Goal: Check status: Check status

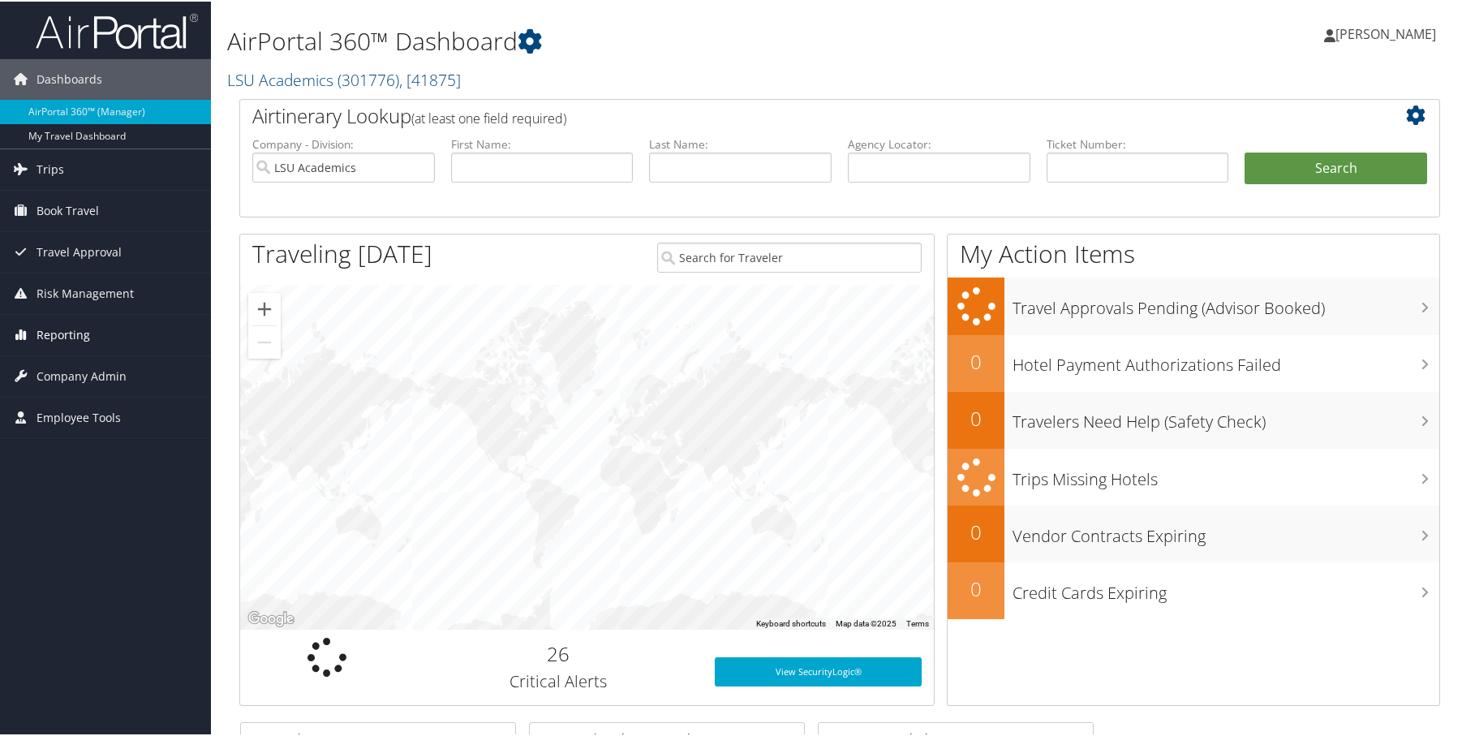
click at [68, 334] on span "Reporting" at bounding box center [63, 333] width 54 height 41
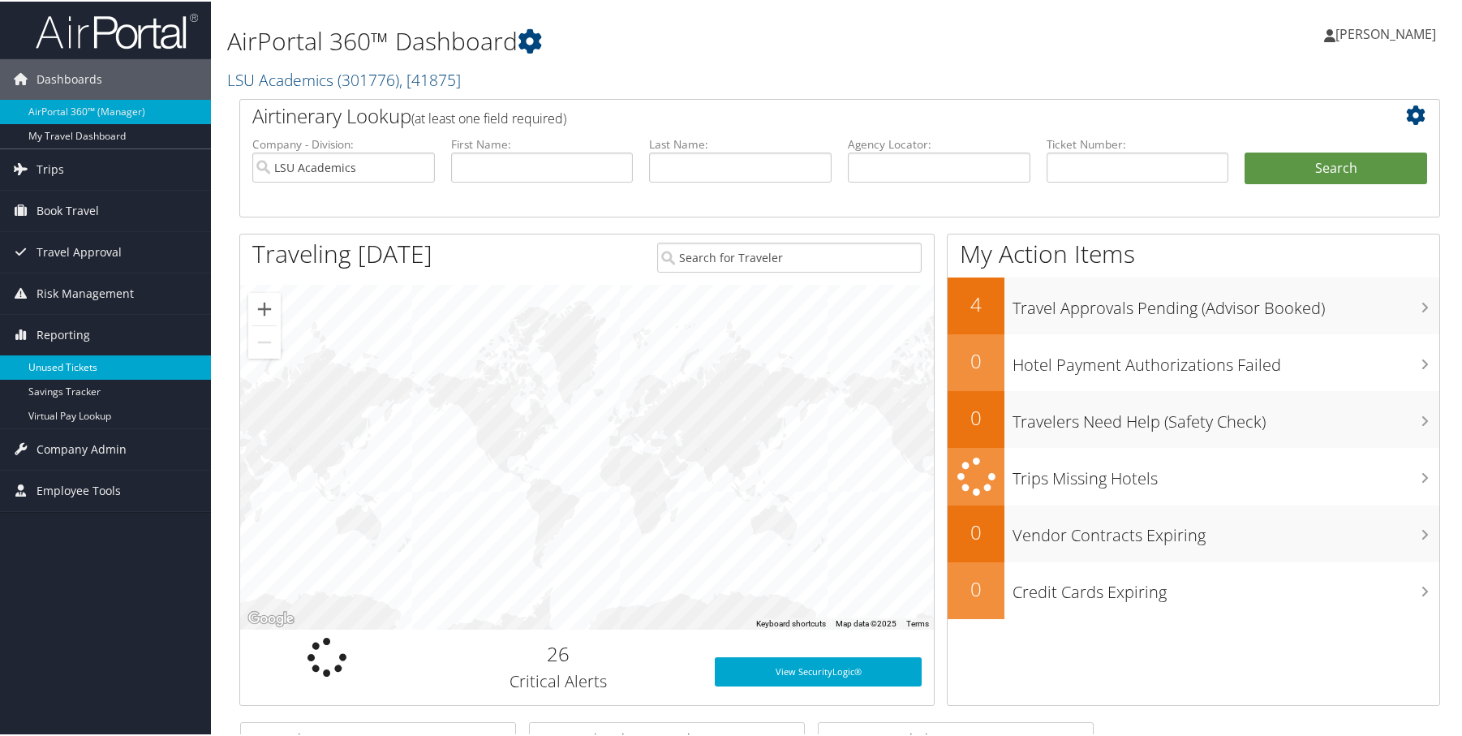
click at [83, 358] on link "Unused Tickets" at bounding box center [105, 366] width 211 height 24
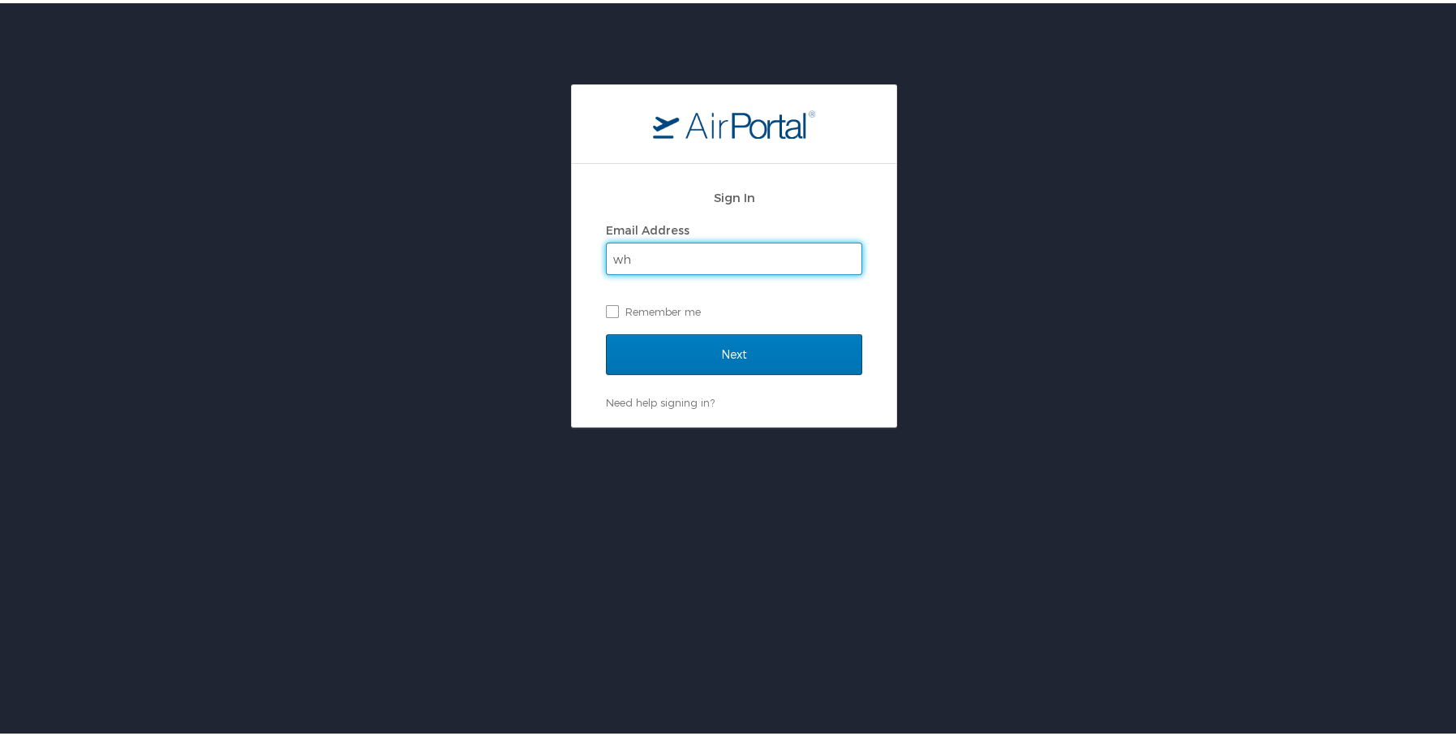
type input "w"
type input "hwooda4"
click at [606, 331] on input "Next" at bounding box center [734, 351] width 256 height 41
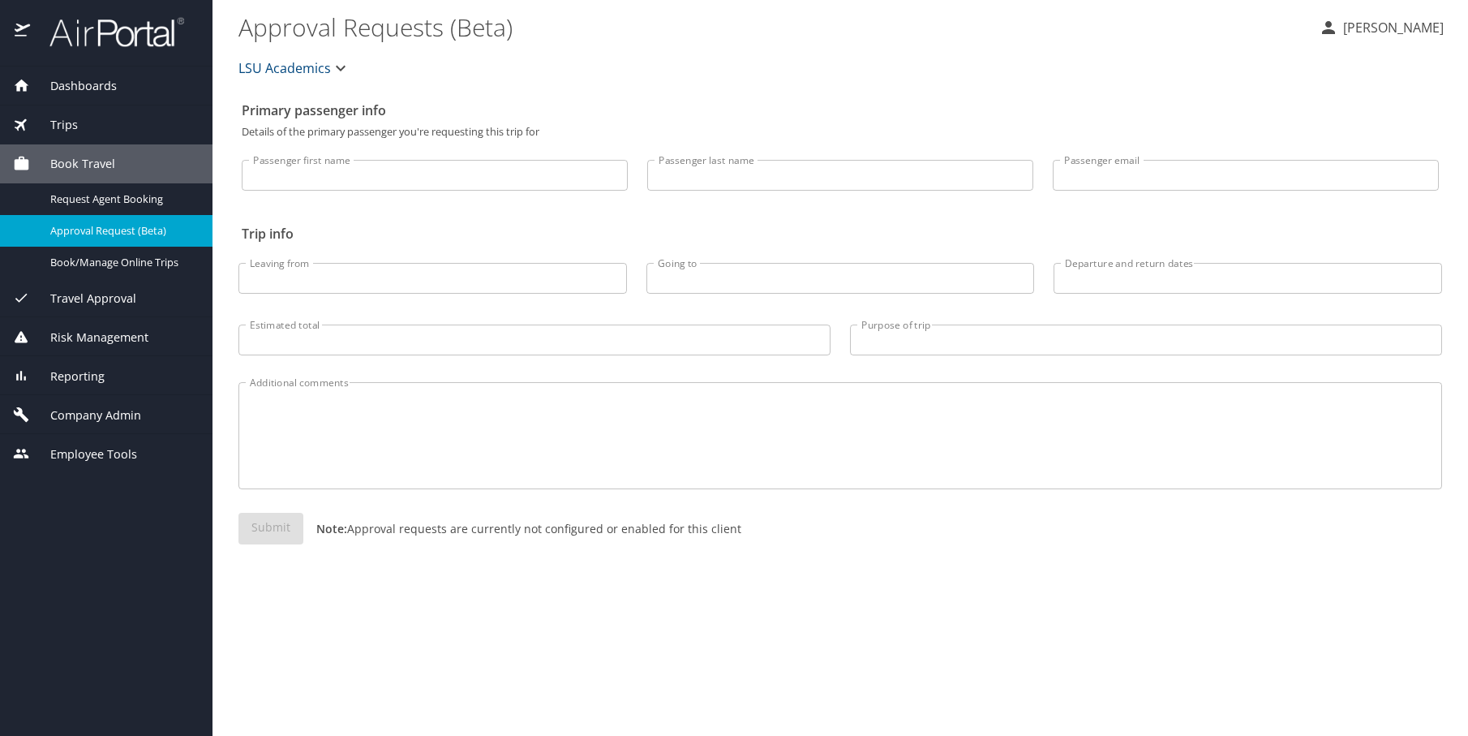
click at [71, 371] on span "Reporting" at bounding box center [67, 376] width 75 height 18
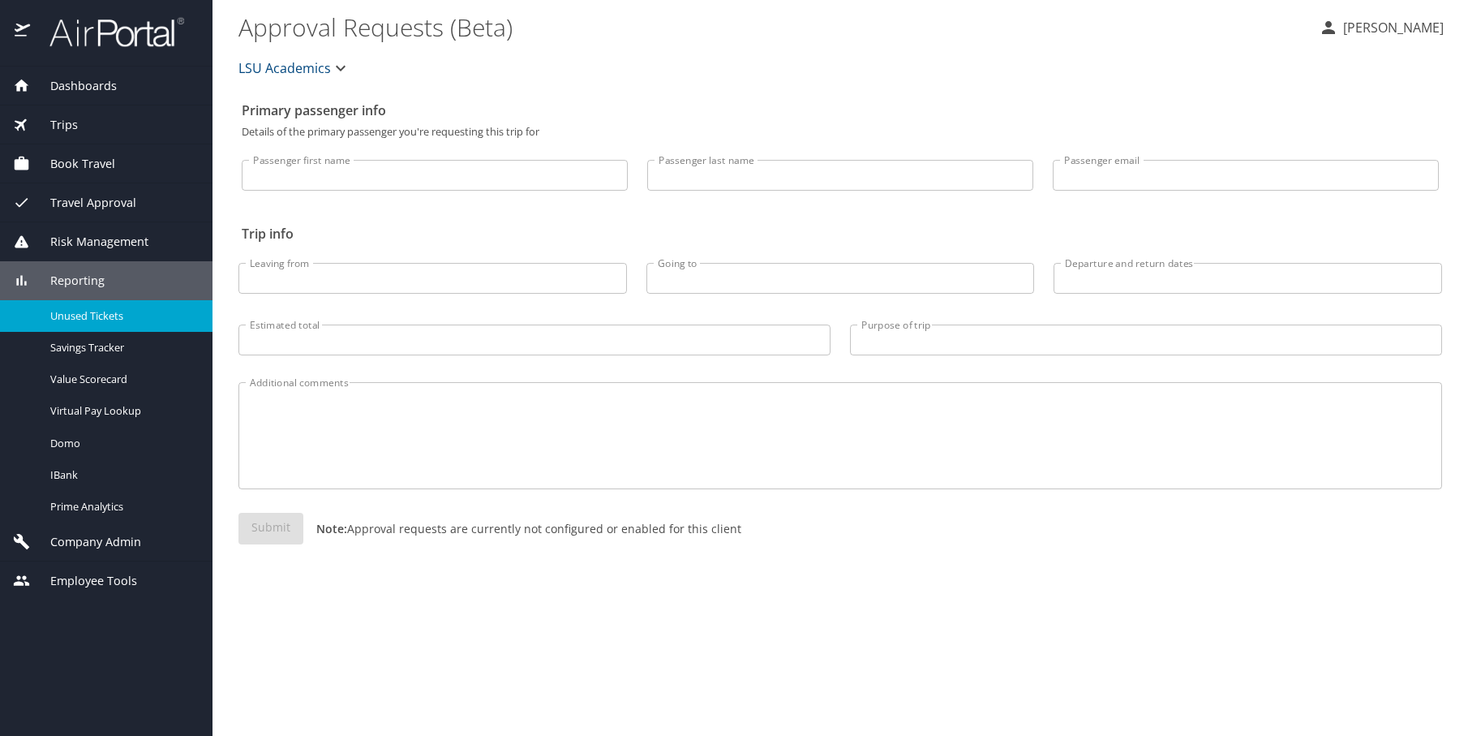
click at [87, 320] on span "Unused Tickets" at bounding box center [121, 315] width 143 height 15
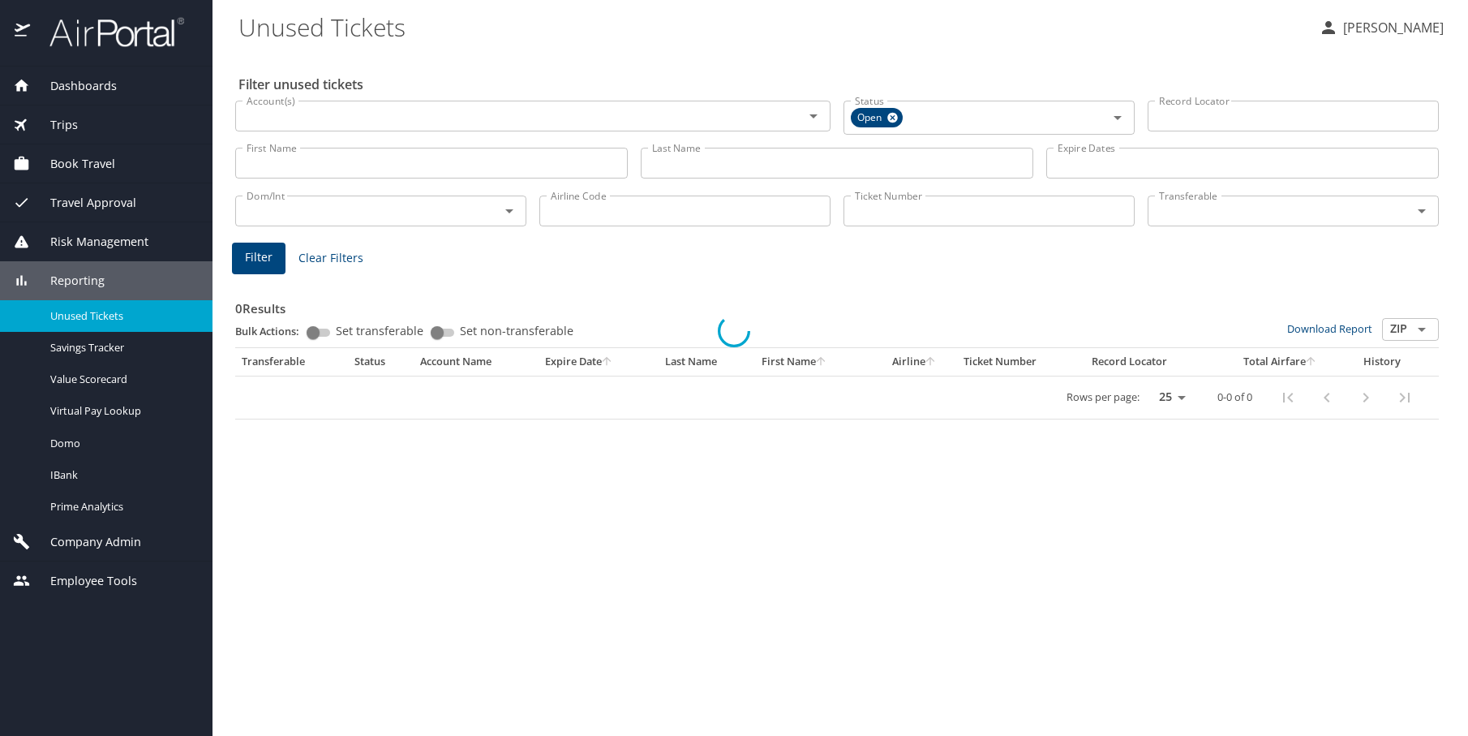
click at [1186, 112] on div at bounding box center [734, 330] width 1468 height 809
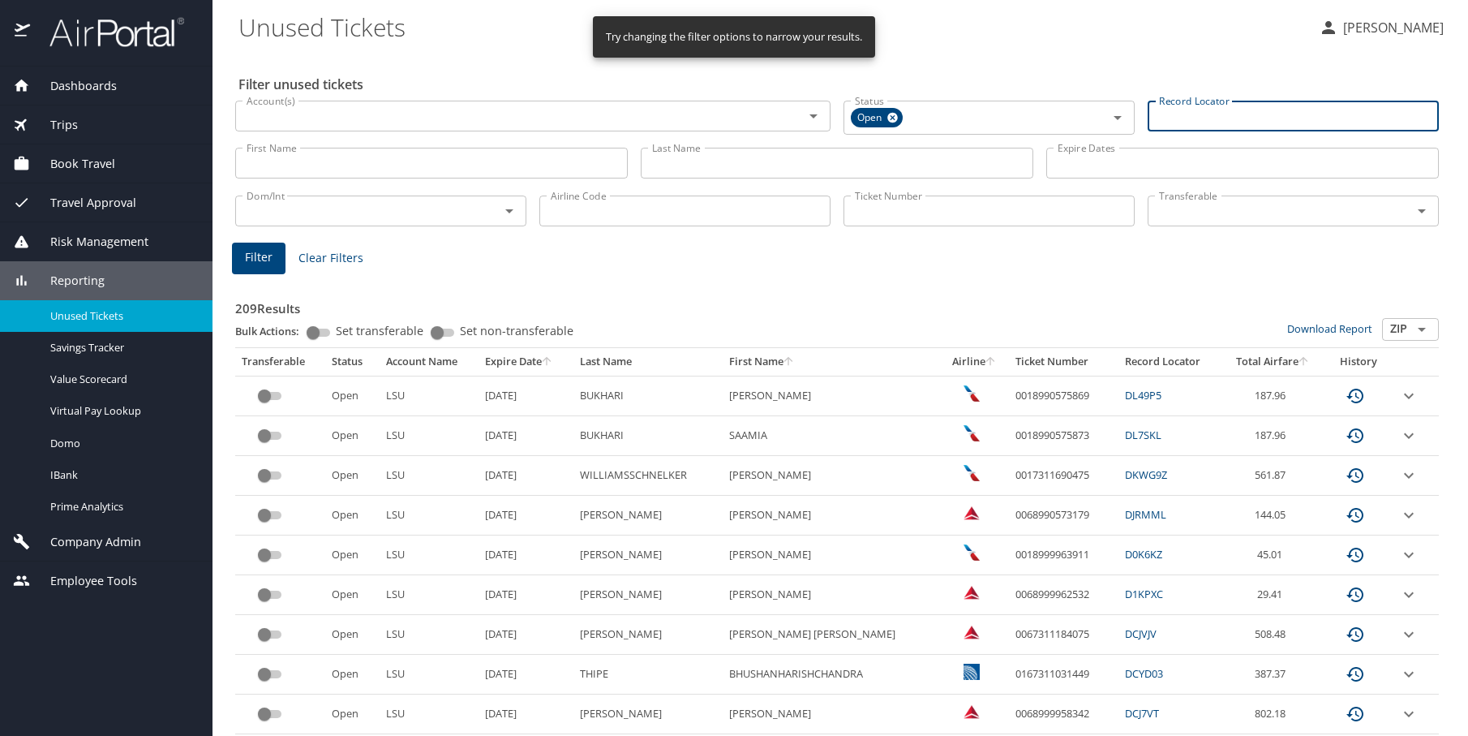
click at [1166, 122] on input "Record Locator" at bounding box center [1293, 116] width 291 height 31
paste input "CBGMXН"
type input "CBGMXН"
click at [252, 263] on span "Filter" at bounding box center [259, 255] width 28 height 20
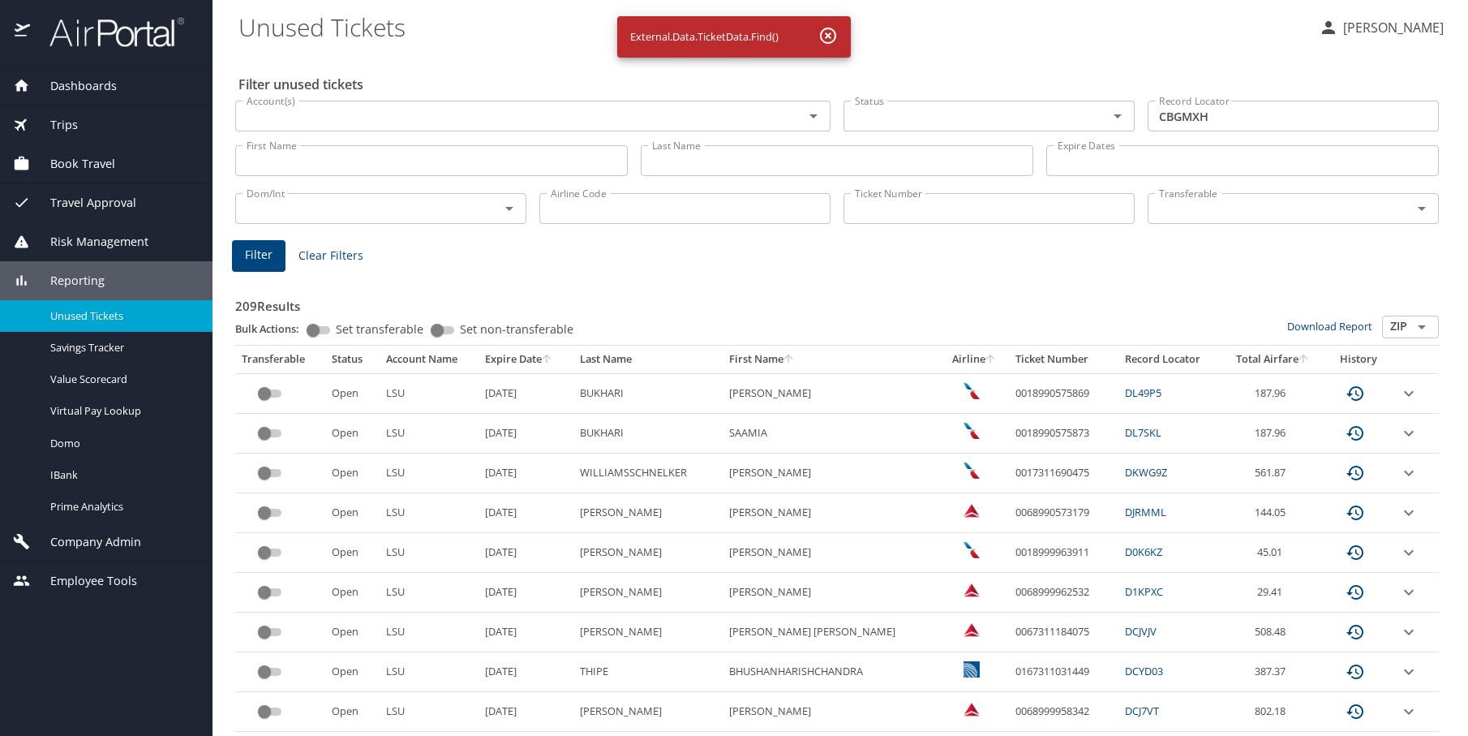
click at [1231, 114] on input "CBGMXН" at bounding box center [1293, 116] width 291 height 31
click at [278, 247] on button "Filter" at bounding box center [259, 256] width 54 height 32
click at [1198, 118] on input "CBGMXН" at bounding box center [1293, 116] width 291 height 31
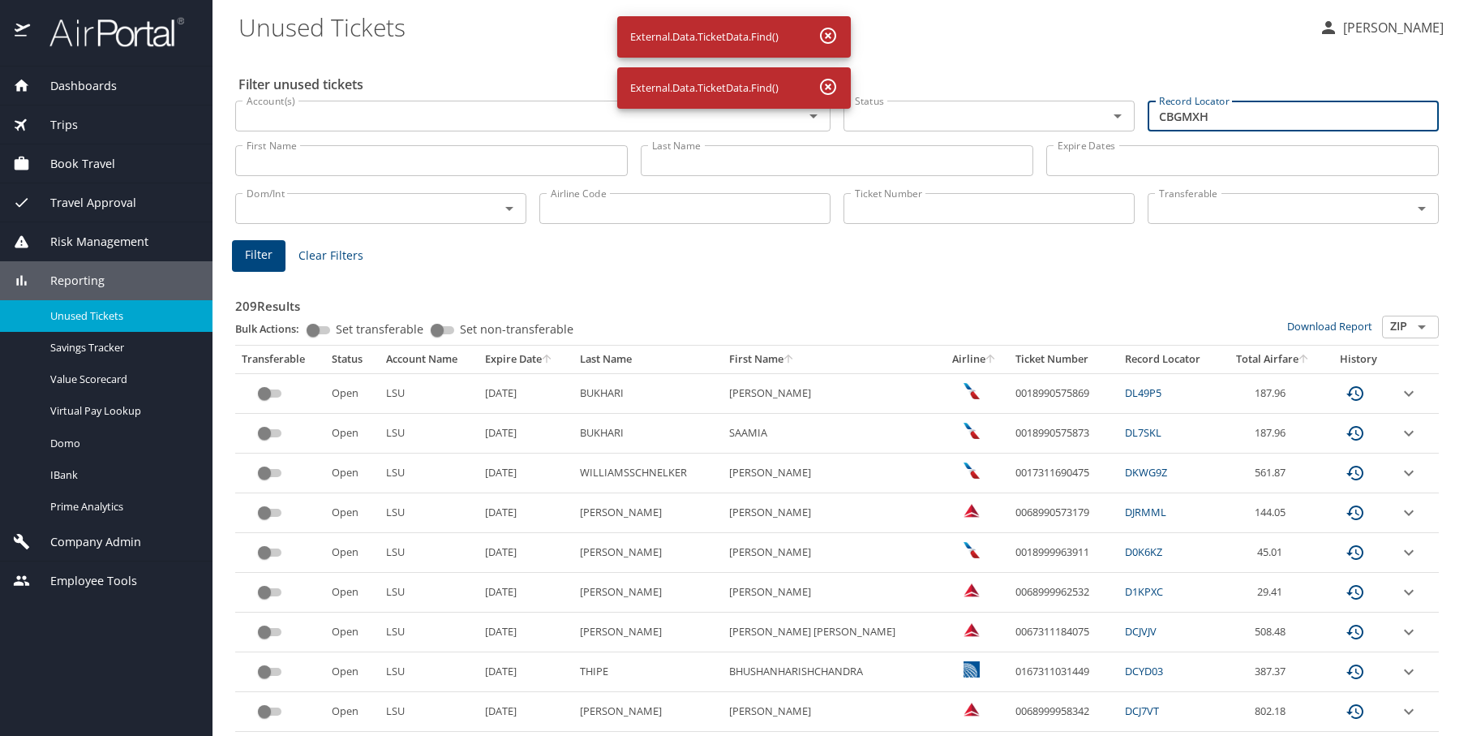
click at [1198, 118] on input "CBGMXН" at bounding box center [1293, 116] width 291 height 31
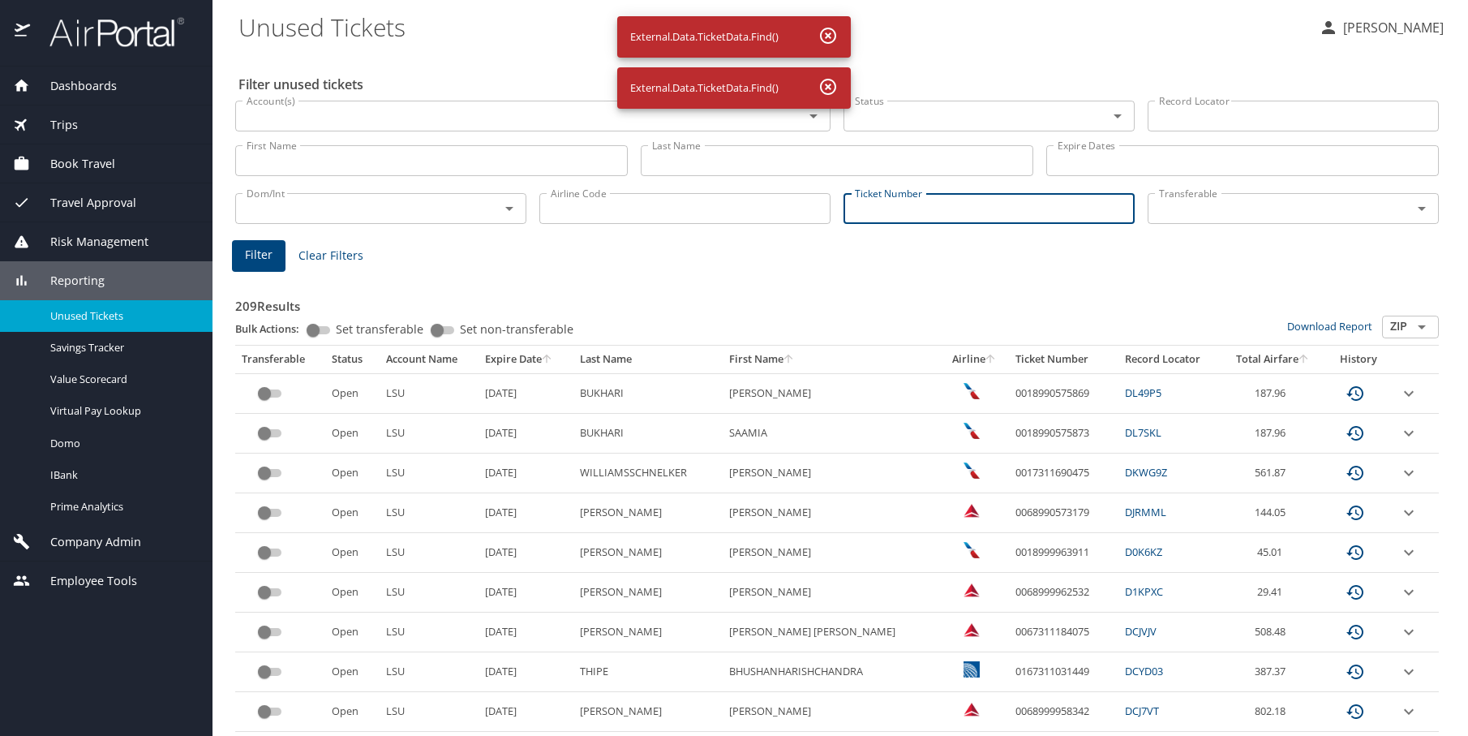
click at [1020, 209] on input "Ticket Number" at bounding box center [989, 208] width 291 height 31
paste input "0067307854443"
type input "0067307854443"
click at [238, 264] on button "Filter" at bounding box center [259, 256] width 54 height 32
